Goal: Navigation & Orientation: Find specific page/section

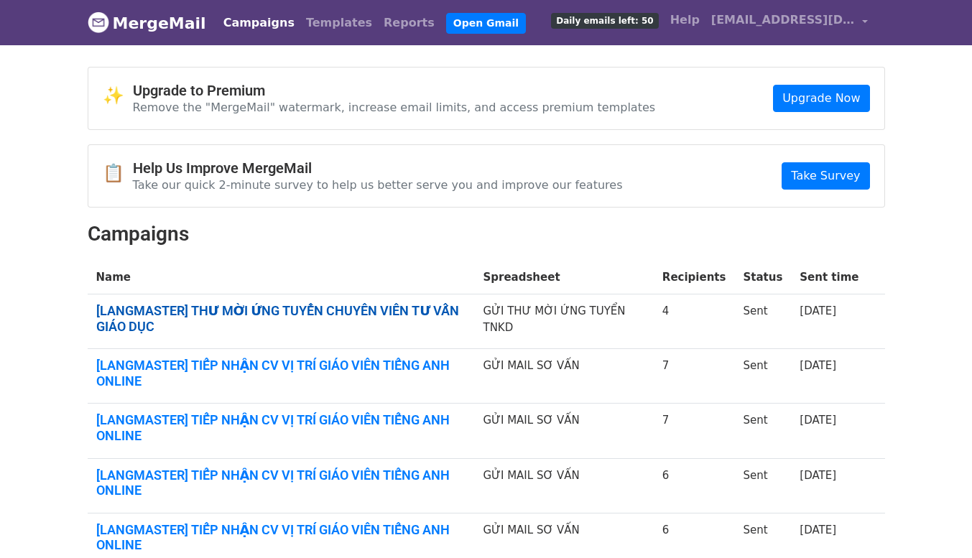
drag, startPoint x: 0, startPoint y: 0, endPoint x: 286, endPoint y: 310, distance: 421.9
click at [286, 310] on link "[LANGMASTER] THƯ MỜI ỨNG TUYỂN CHUYÊN VIÊN TƯ VẤN GIÁO DỤC" at bounding box center [281, 318] width 370 height 31
click at [381, 306] on link "[LANGMASTER] THƯ MỜI ỨNG TUYỂN CHUYÊN VIÊN TƯ VẤN GIÁO DỤC" at bounding box center [281, 318] width 370 height 31
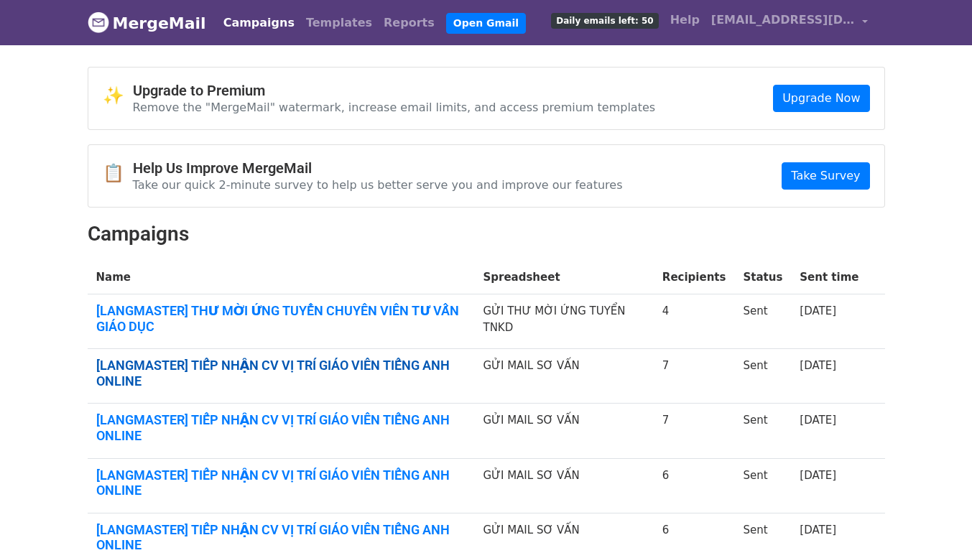
click at [368, 363] on link "[LANGMASTER] TIẾP NHẬN CV VỊ TRÍ GIÁO VIÊN TIẾNG ANH ONLINE" at bounding box center [281, 373] width 370 height 31
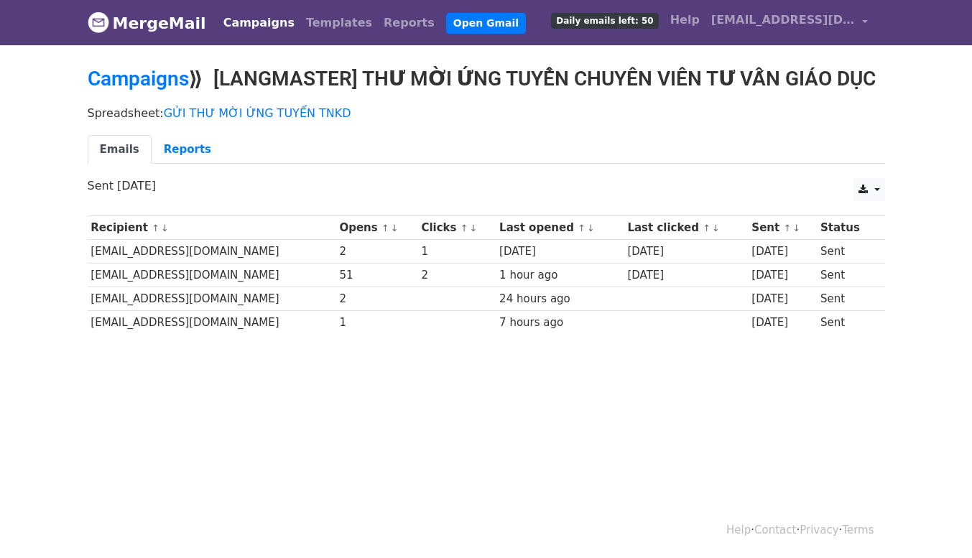
drag, startPoint x: 345, startPoint y: 271, endPoint x: 384, endPoint y: 272, distance: 39.5
click at [384, 272] on tr "[EMAIL_ADDRESS][DOMAIN_NAME] 51 2 1 hour ago [DATE] [DATE] Sent" at bounding box center [486, 276] width 797 height 24
click at [380, 274] on div "51" at bounding box center [376, 275] width 75 height 17
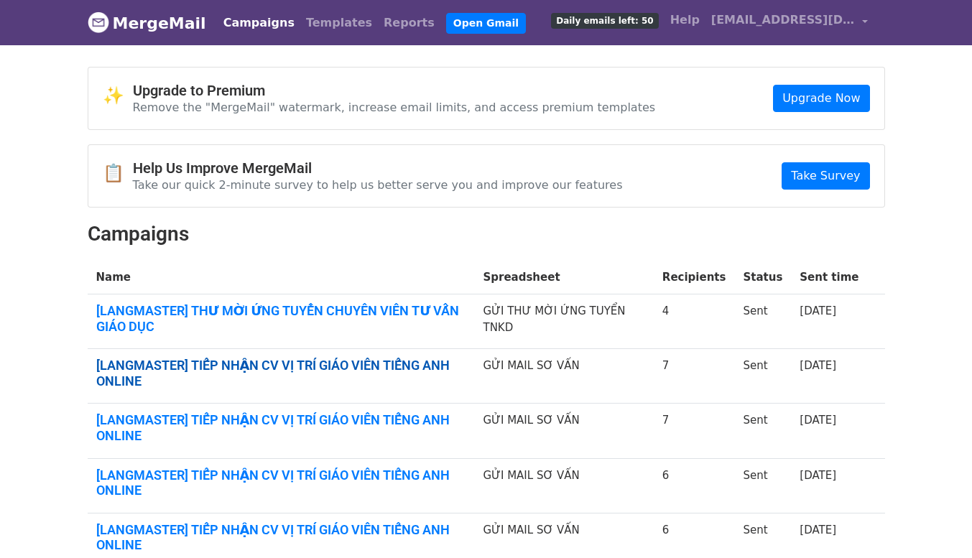
click at [303, 369] on link "[LANGMASTER] TIẾP NHẬN CV VỊ TRÍ GIÁO VIÊN TIẾNG ANH ONLINE" at bounding box center [281, 373] width 370 height 31
